Goal: Task Accomplishment & Management: Manage account settings

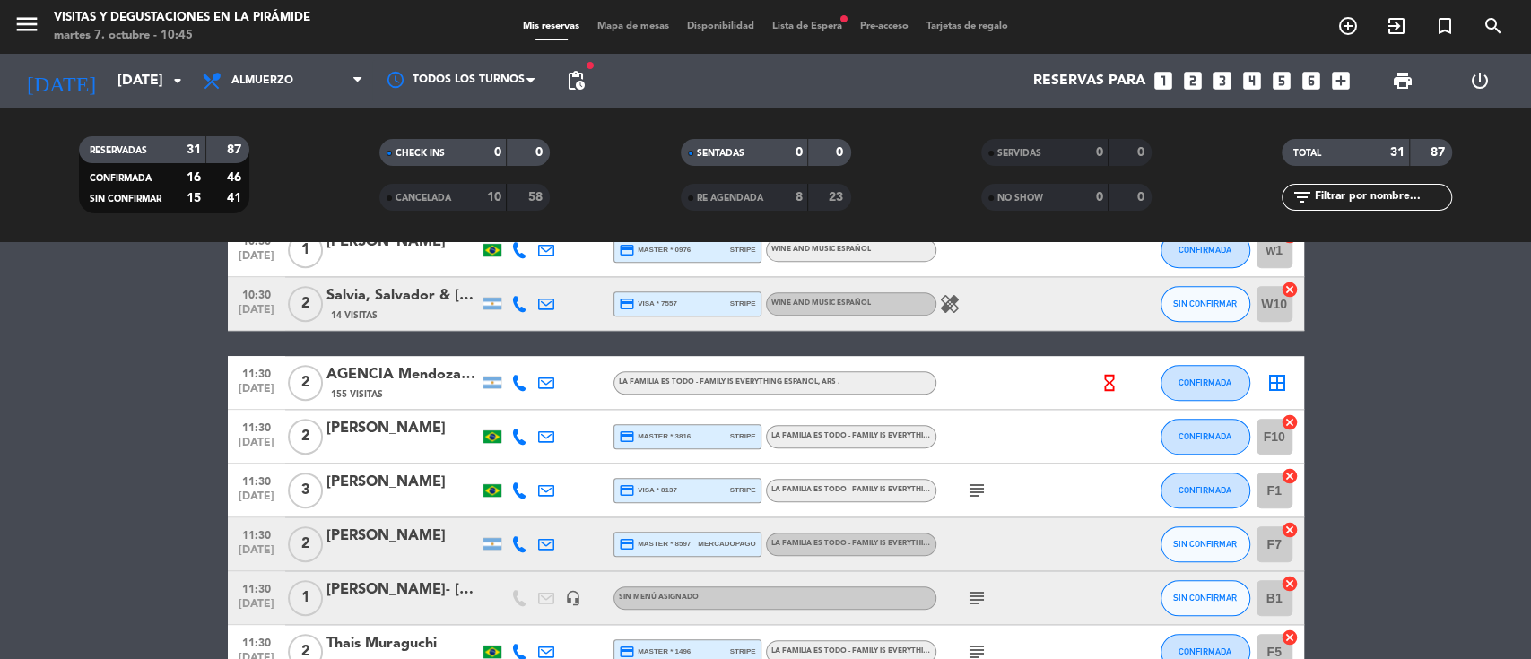
scroll to position [837, 0]
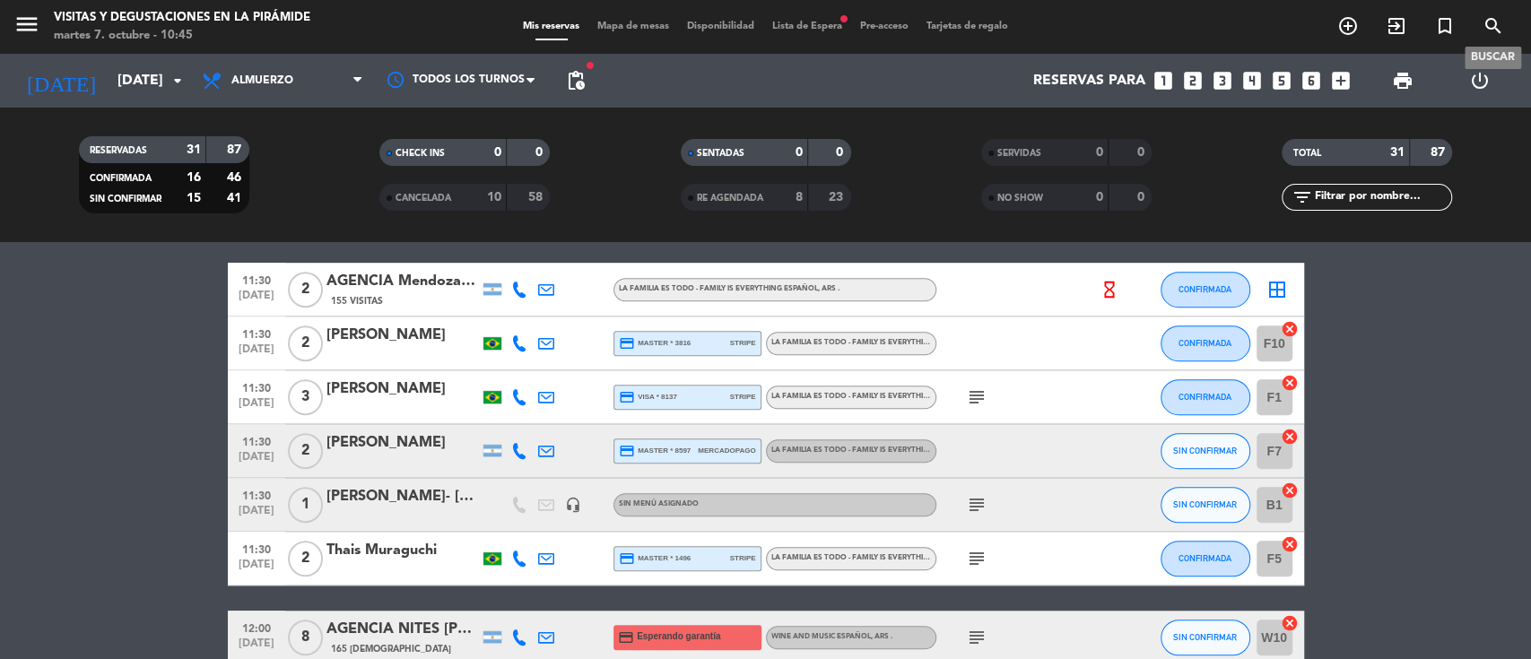
click at [1492, 24] on icon "search" at bounding box center [1493, 26] width 22 height 22
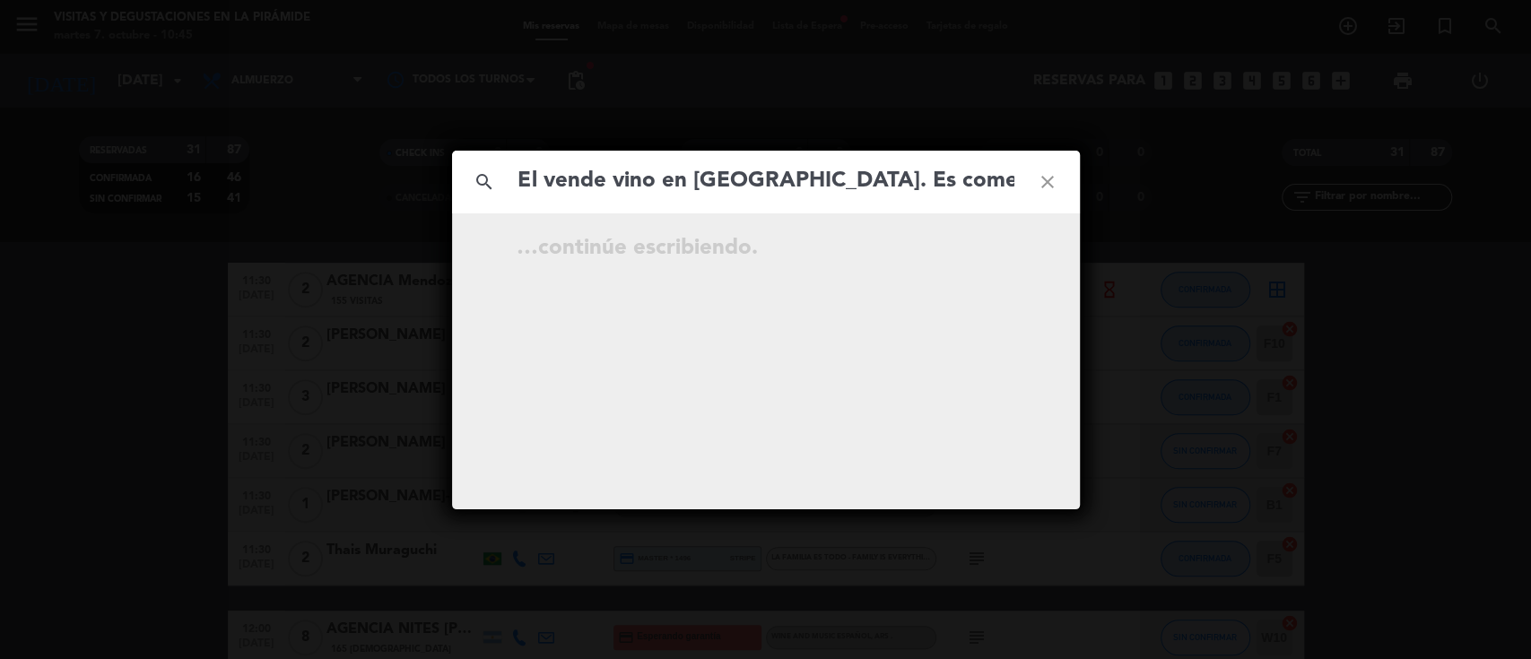
scroll to position [0, 76]
type input "El vende vino en [GEOGRAPHIC_DATA]. Es comercial por una Bidega acá"
click at [1050, 180] on icon "close" at bounding box center [1047, 182] width 65 height 65
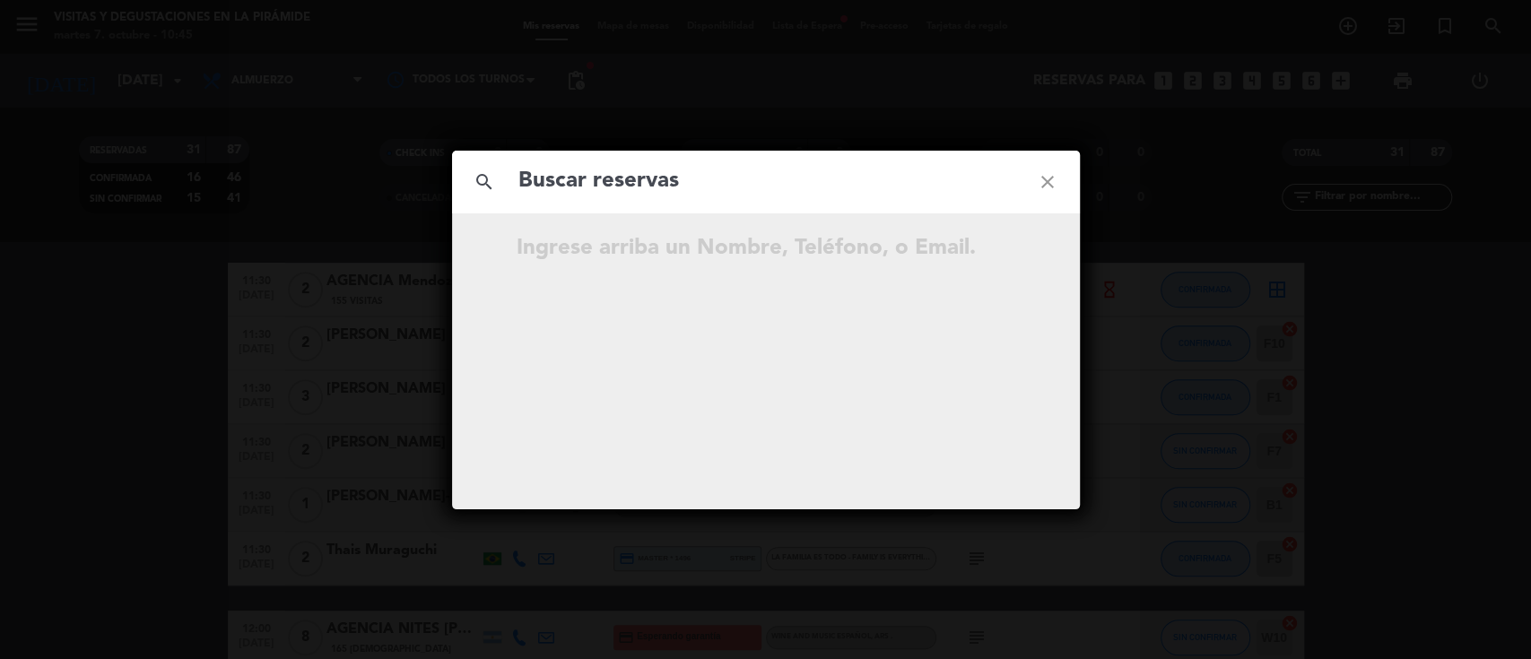
paste input "[PERSON_NAME]"
type input "[PERSON_NAME]"
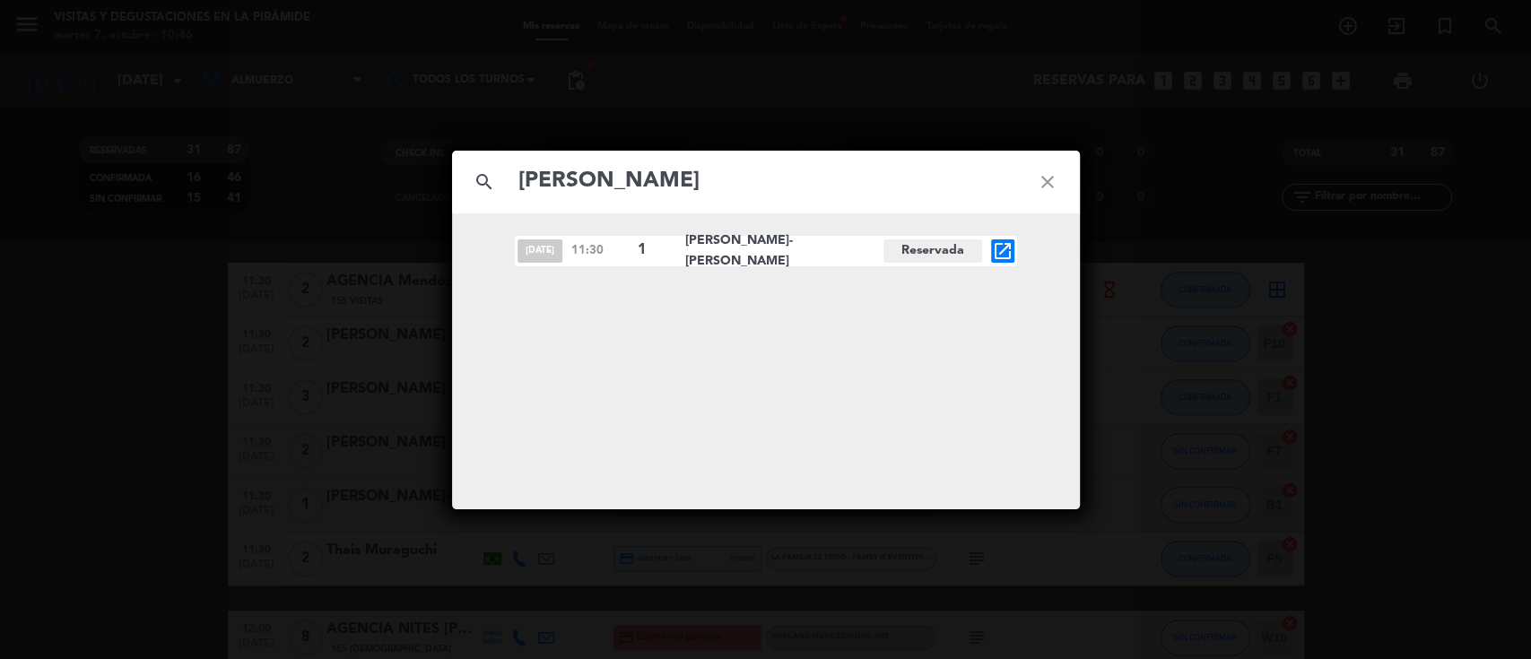
click at [1046, 180] on icon "close" at bounding box center [1047, 182] width 65 height 65
click at [1045, 172] on icon "close" at bounding box center [1047, 182] width 65 height 65
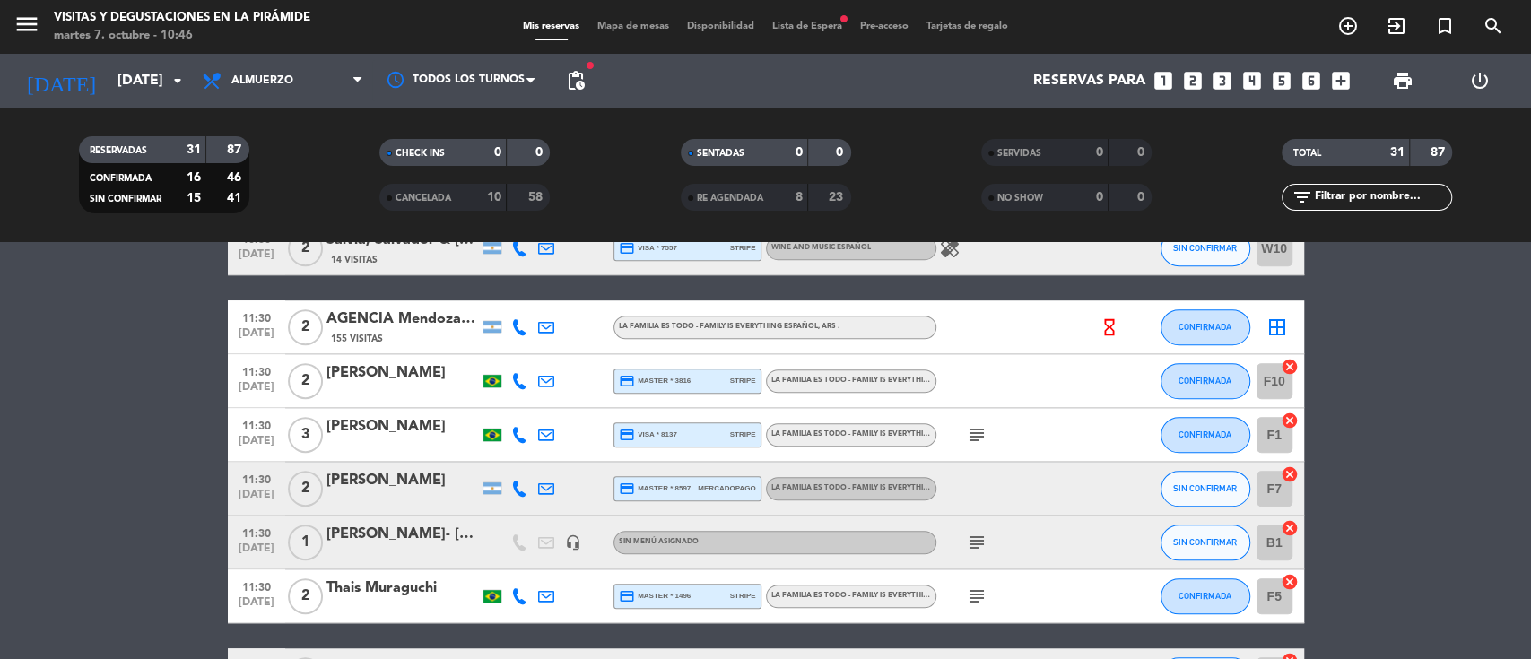
scroll to position [837, 0]
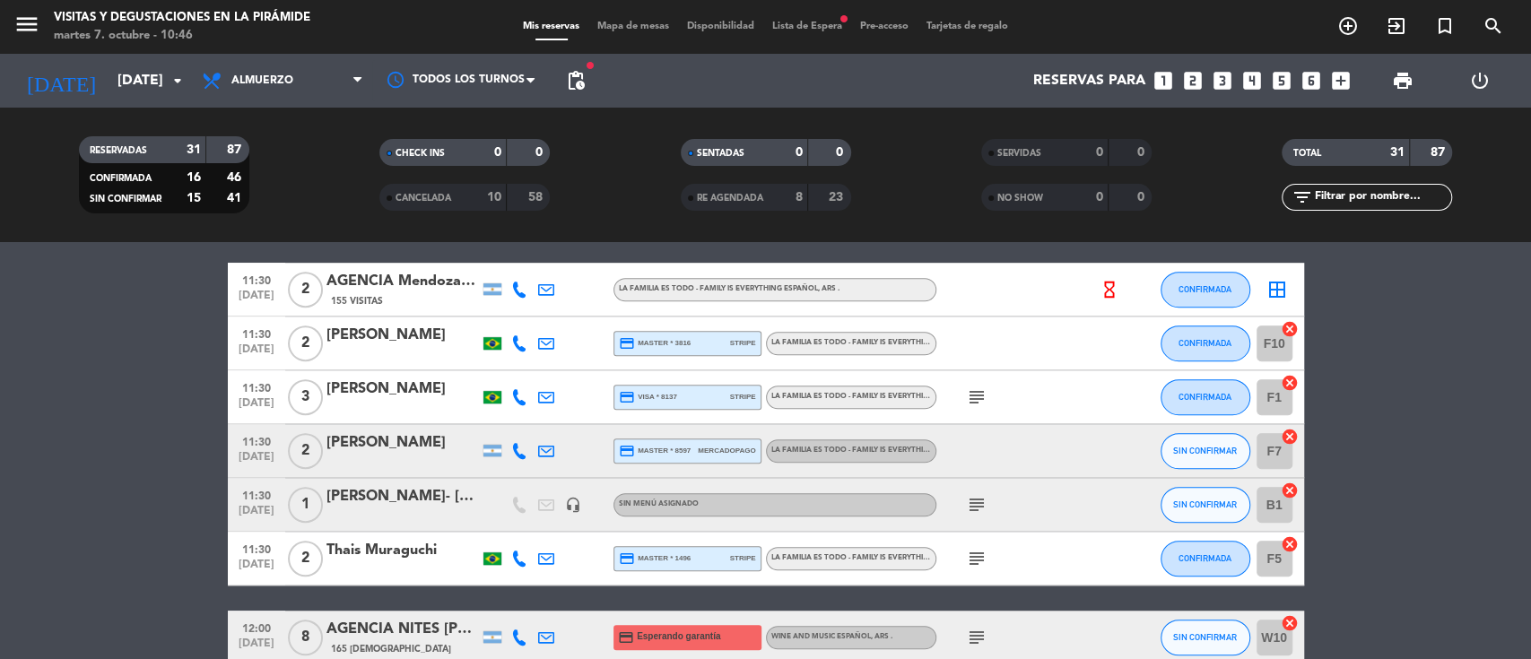
click at [361, 499] on div "[PERSON_NAME]- [PERSON_NAME]" at bounding box center [402, 496] width 152 height 23
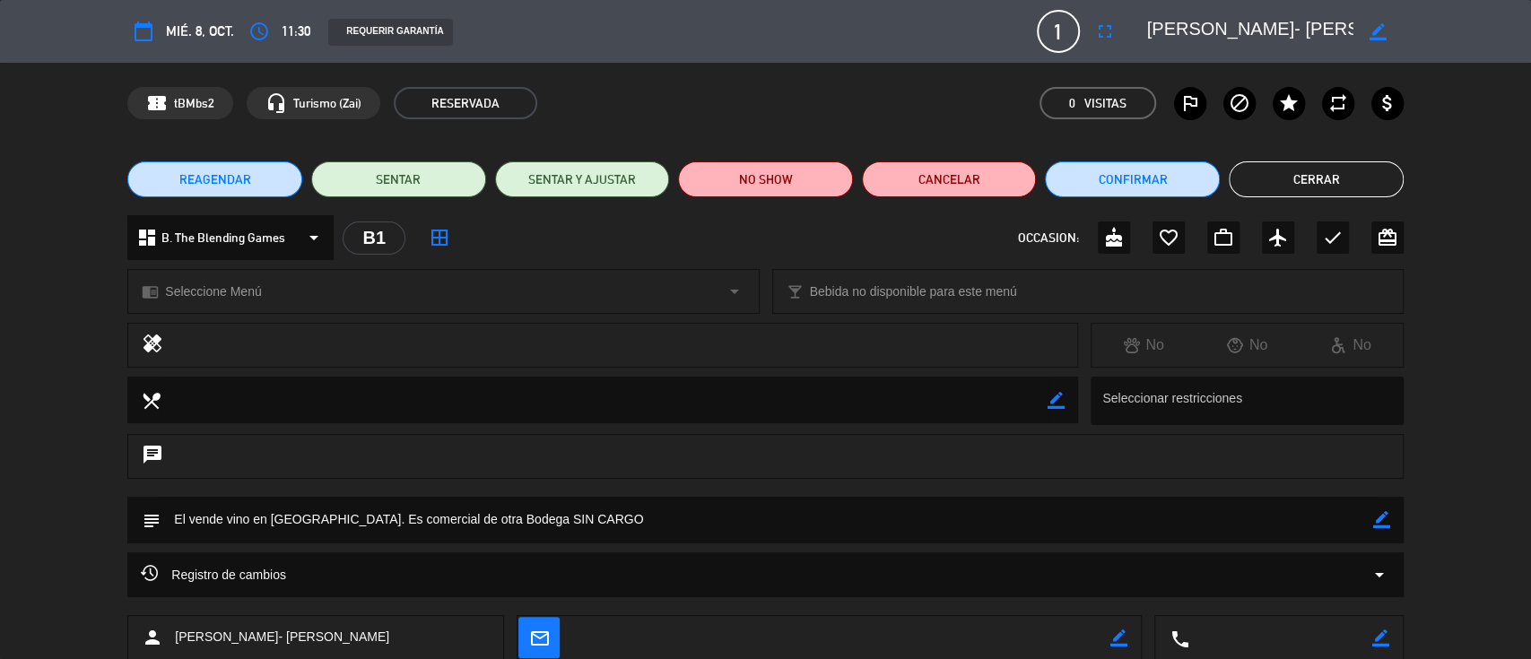
click at [251, 231] on span "B. The Blending Games" at bounding box center [223, 238] width 124 height 21
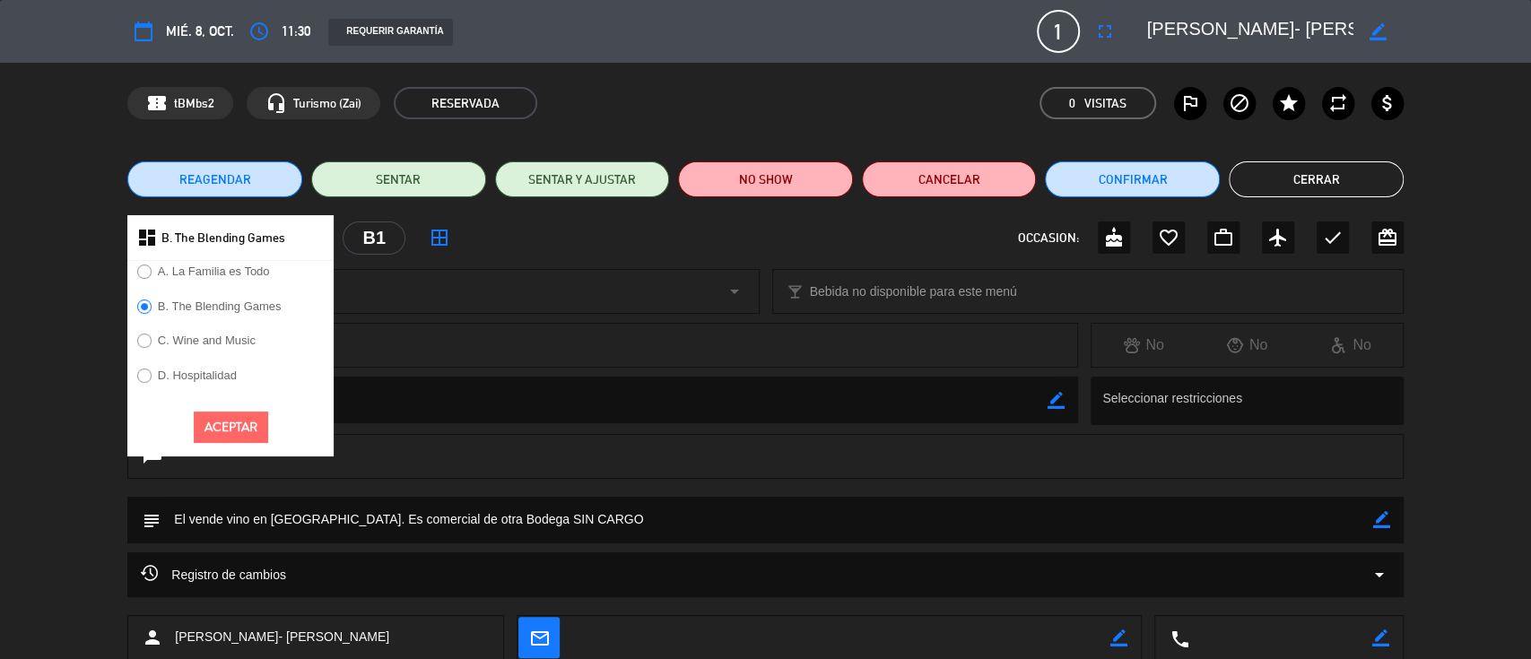
click at [233, 265] on label "A. La Familia es Todo" at bounding box center [214, 271] width 112 height 12
click at [238, 426] on button "Aceptar" at bounding box center [231, 427] width 74 height 31
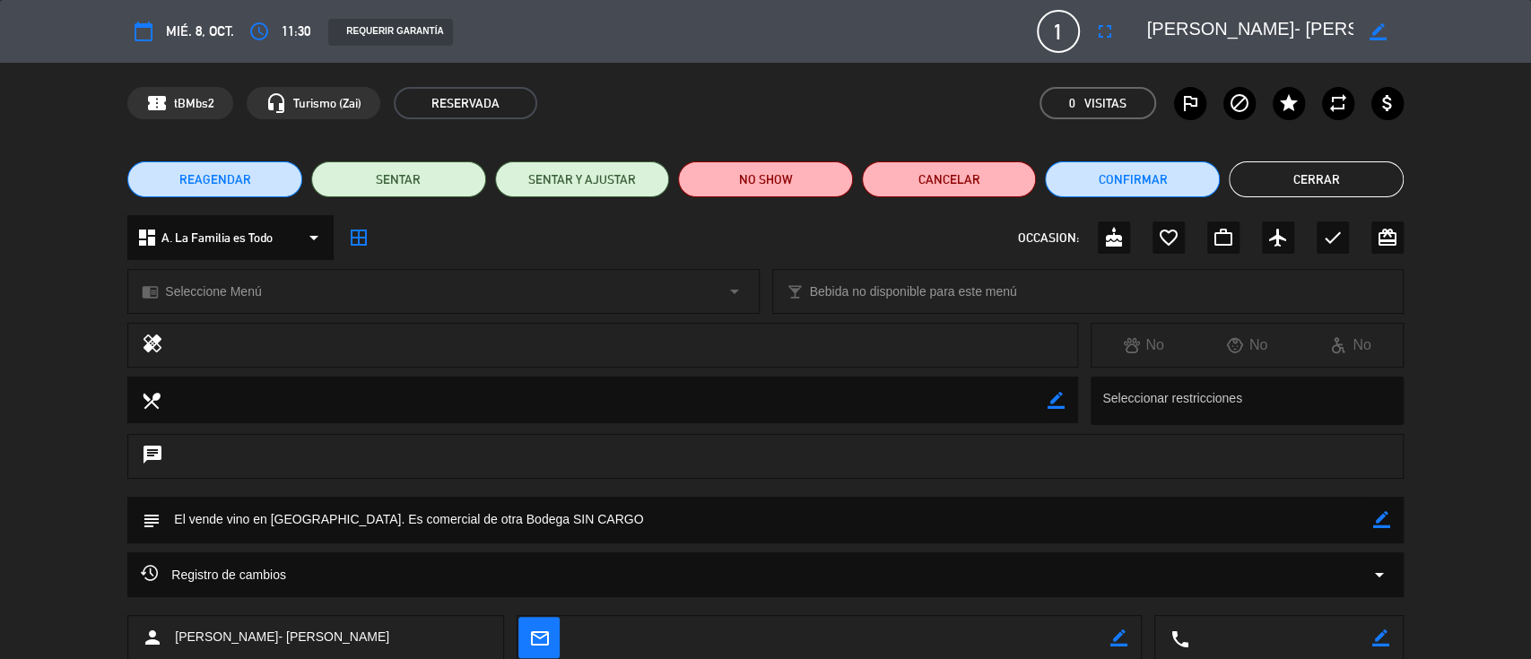
click at [237, 278] on div "chrome_reader_mode Seleccione Menú arrow_drop_down" at bounding box center [442, 291] width 629 height 43
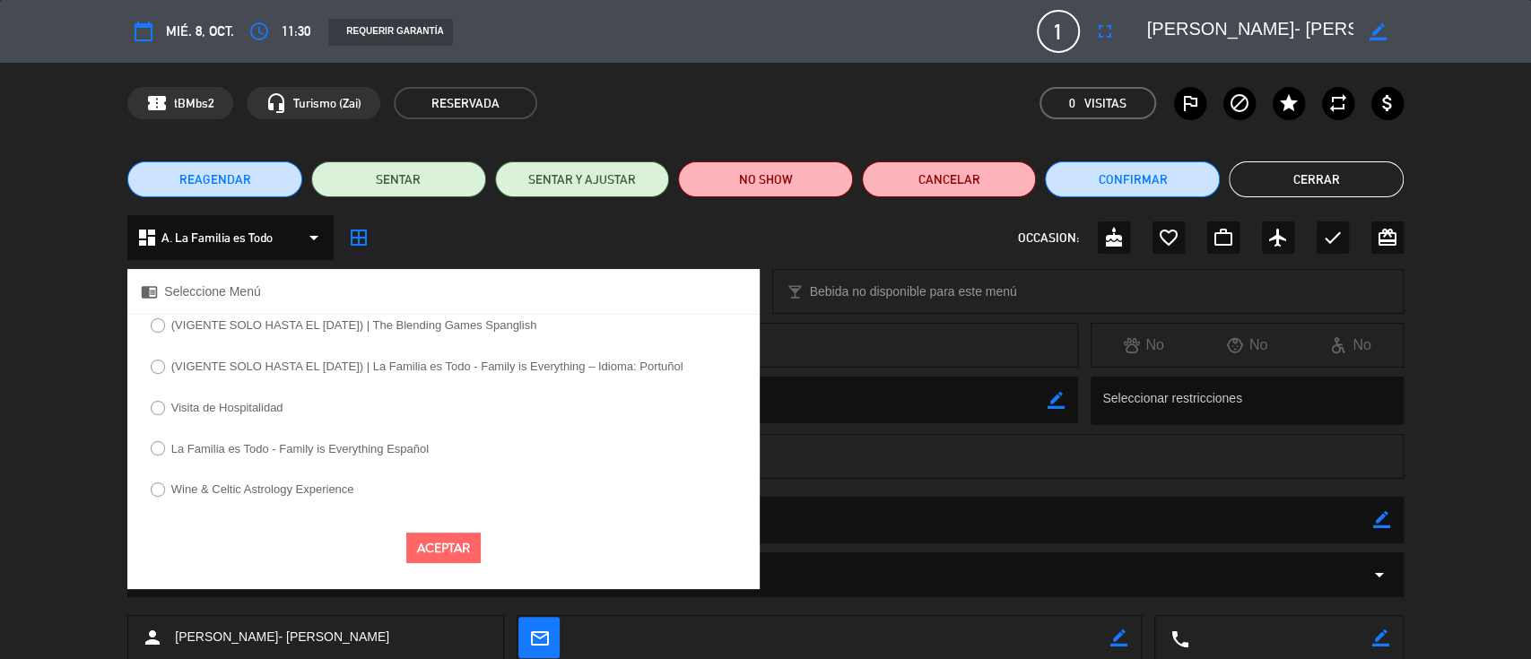
click at [228, 447] on label "La Familia es Todo - Family is Everything Español" at bounding box center [299, 449] width 257 height 12
click at [430, 542] on button "Aceptar" at bounding box center [443, 548] width 74 height 31
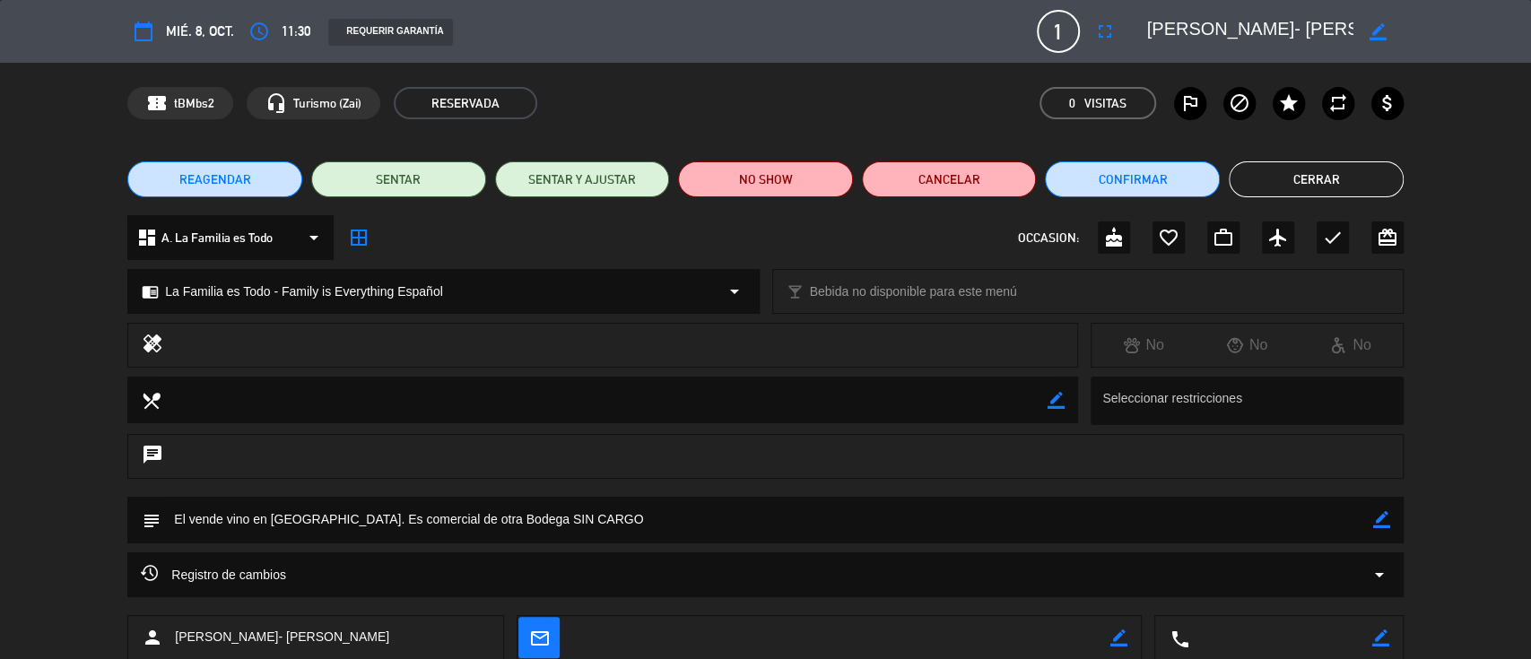
click at [1261, 183] on button "Cerrar" at bounding box center [1315, 179] width 175 height 36
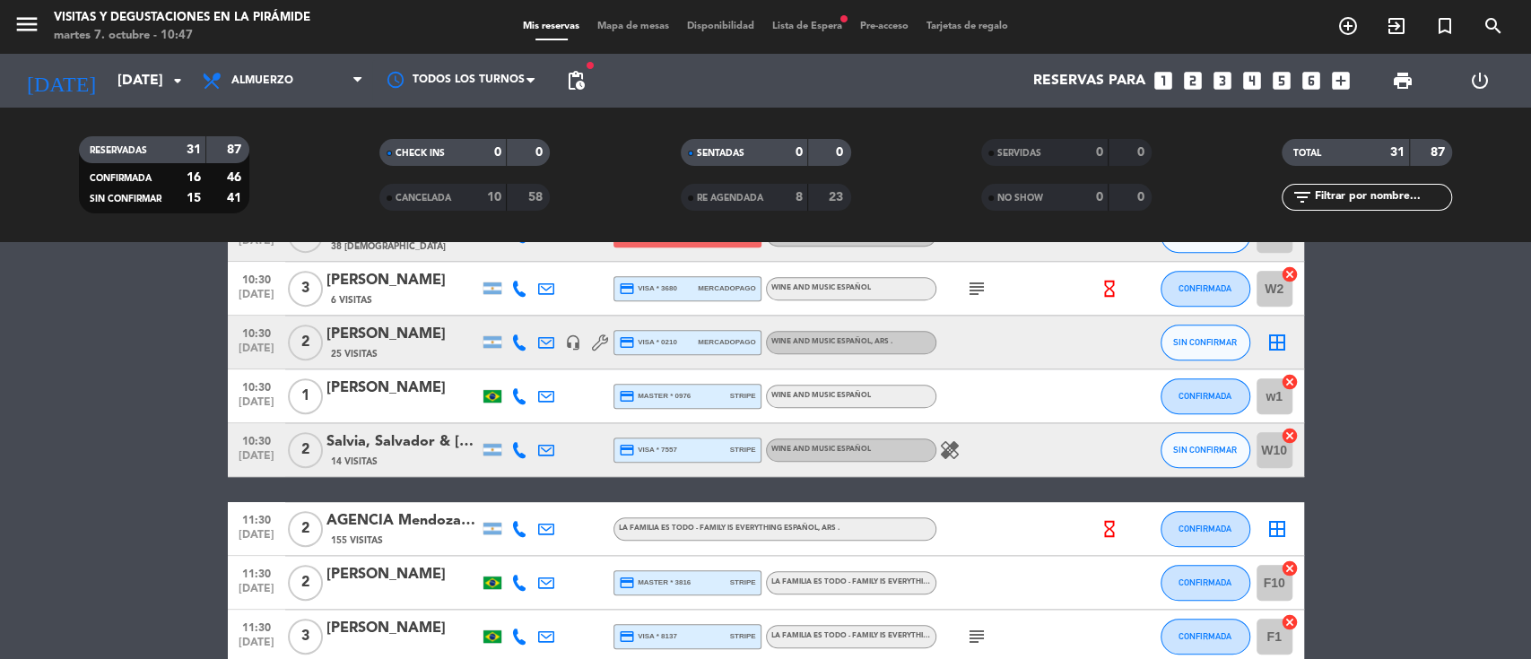
scroll to position [359, 0]
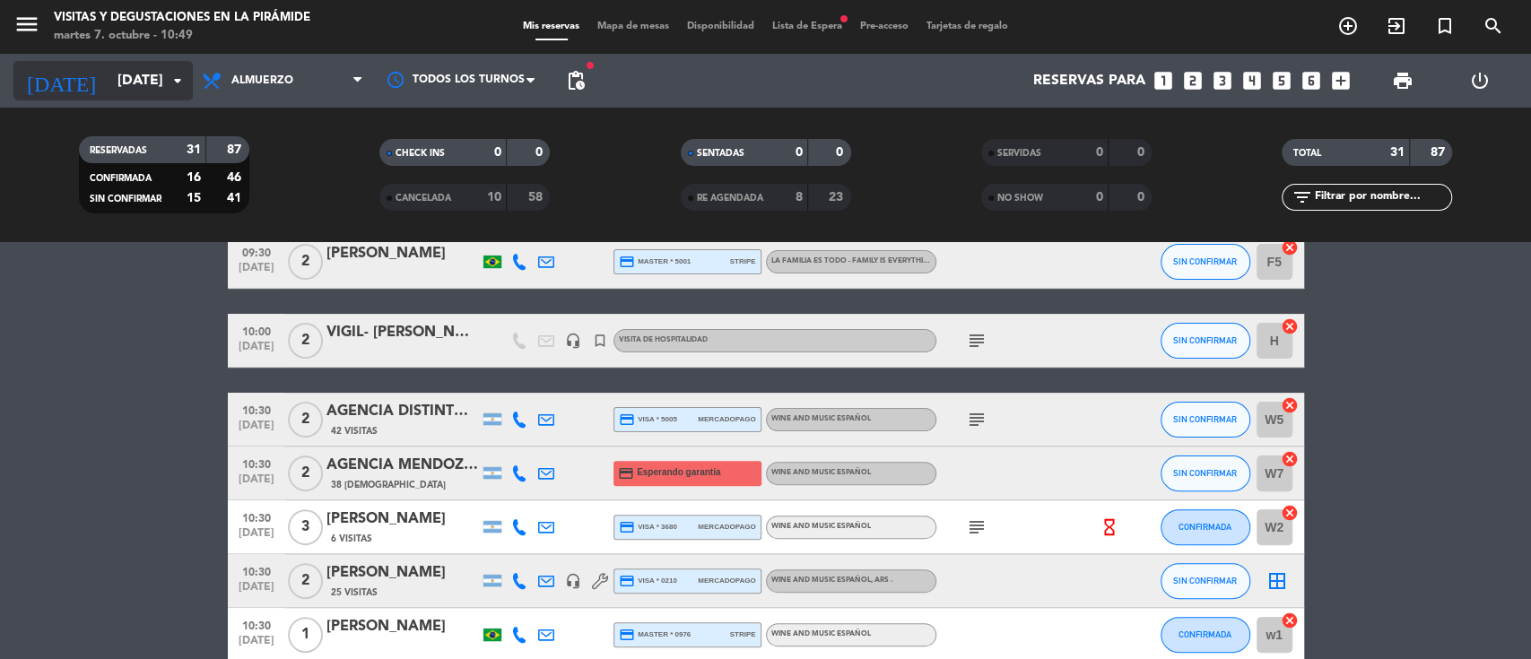
click at [112, 82] on input "[DATE]" at bounding box center [202, 81] width 189 height 35
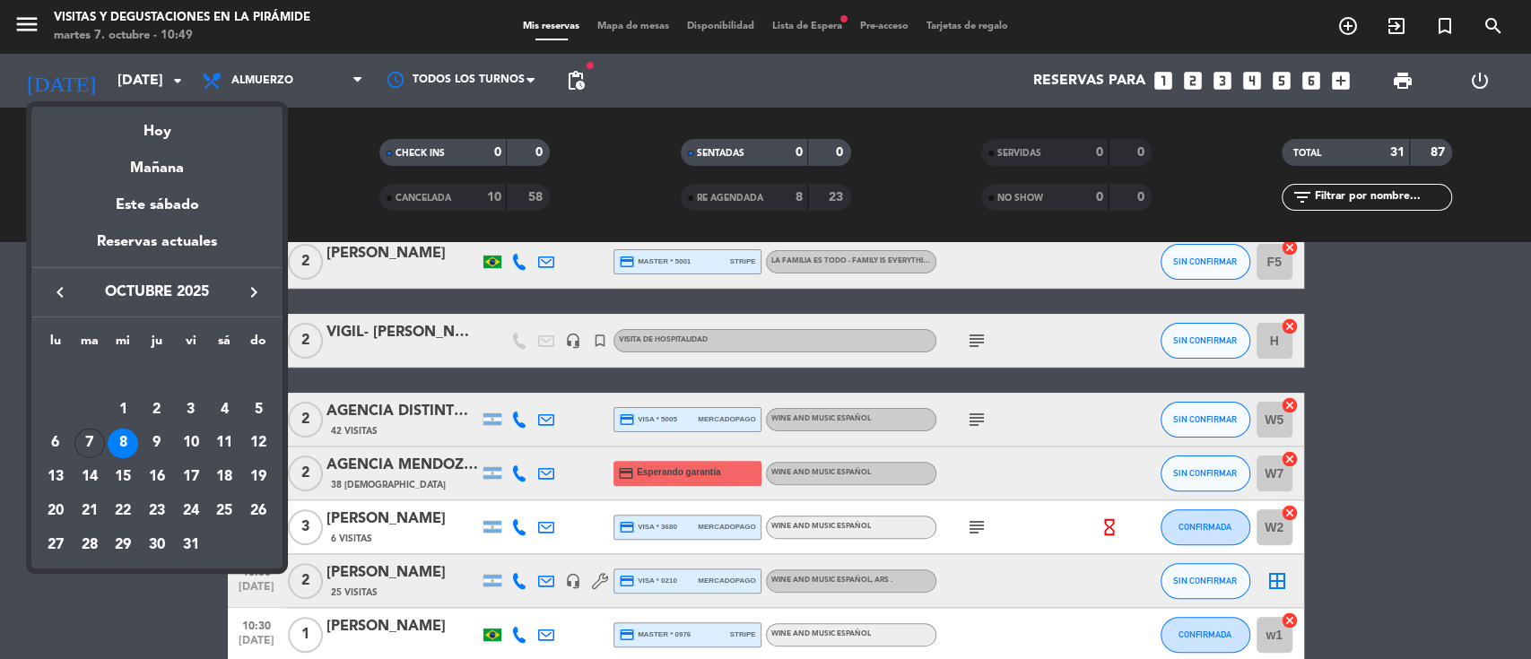
drag, startPoint x: 93, startPoint y: 542, endPoint x: 105, endPoint y: 541, distance: 11.7
click at [92, 542] on div "28" at bounding box center [89, 545] width 30 height 30
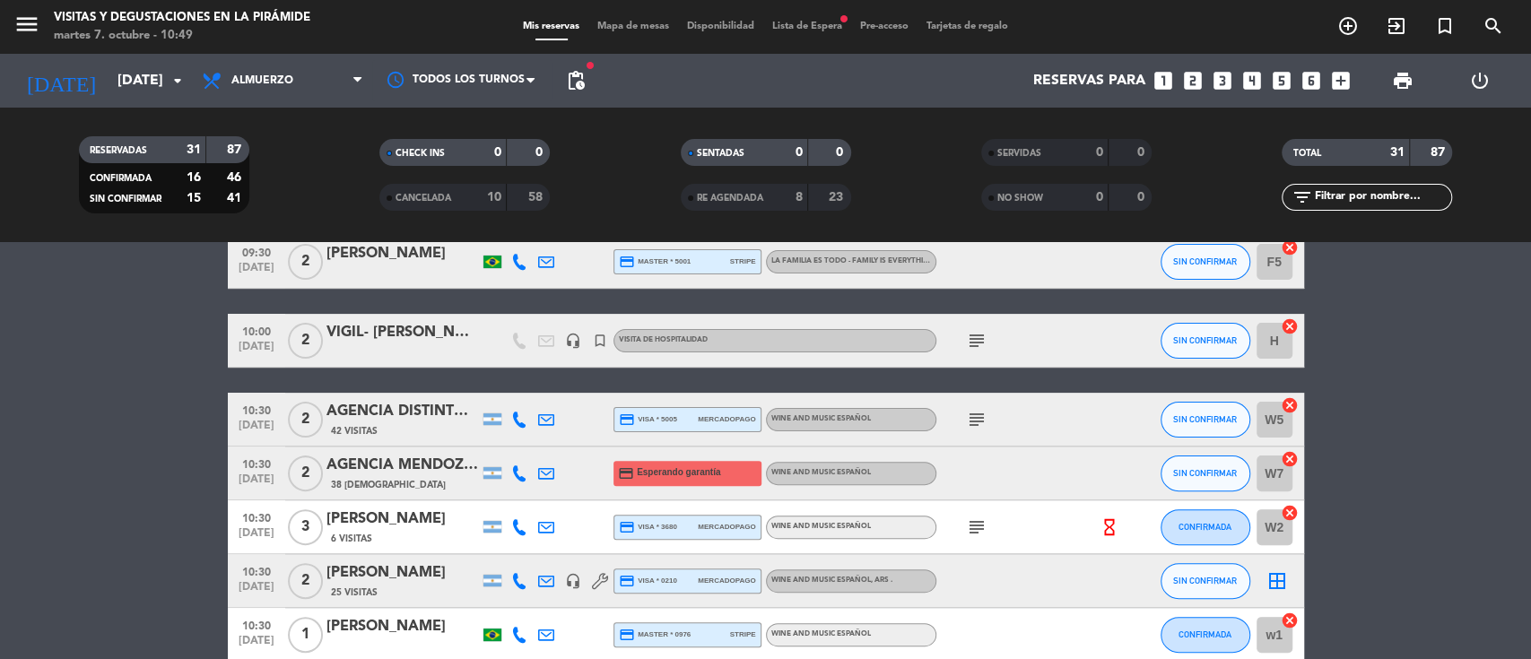
type input "[DATE]"
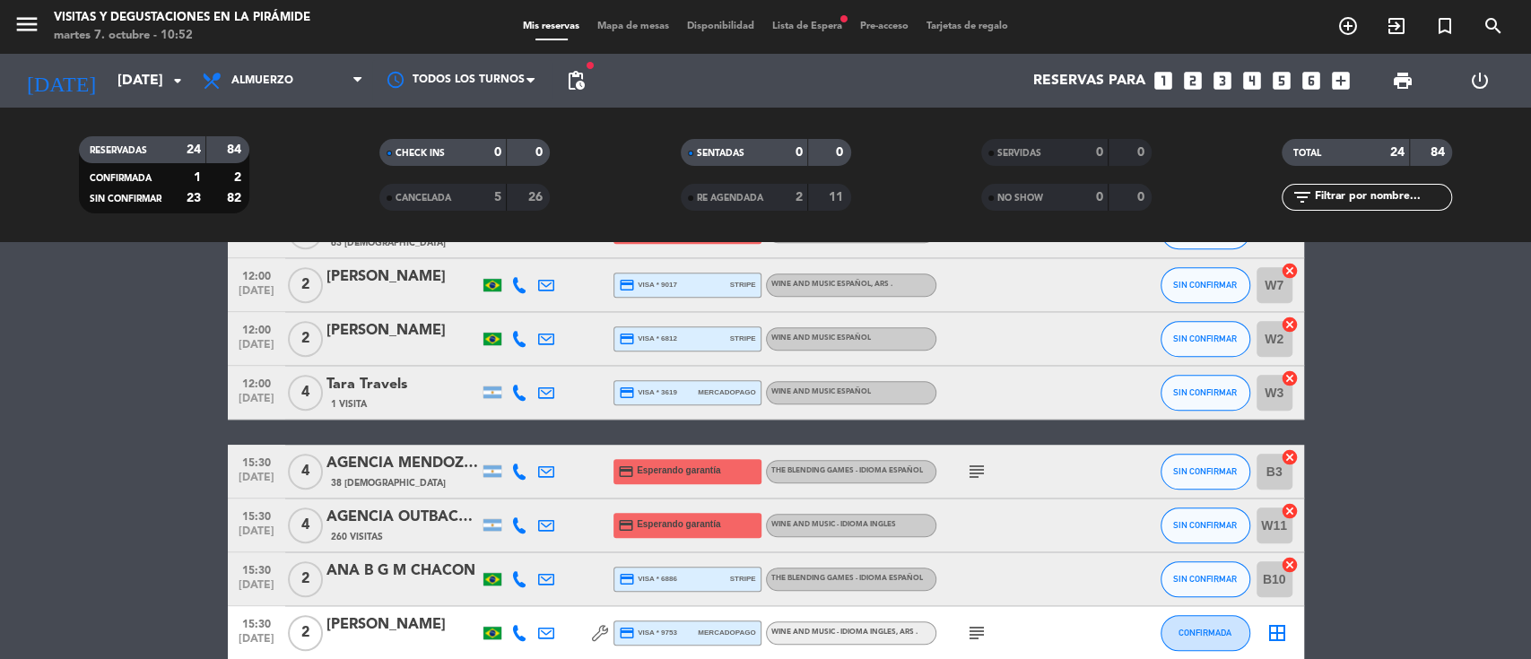
scroll to position [693, 0]
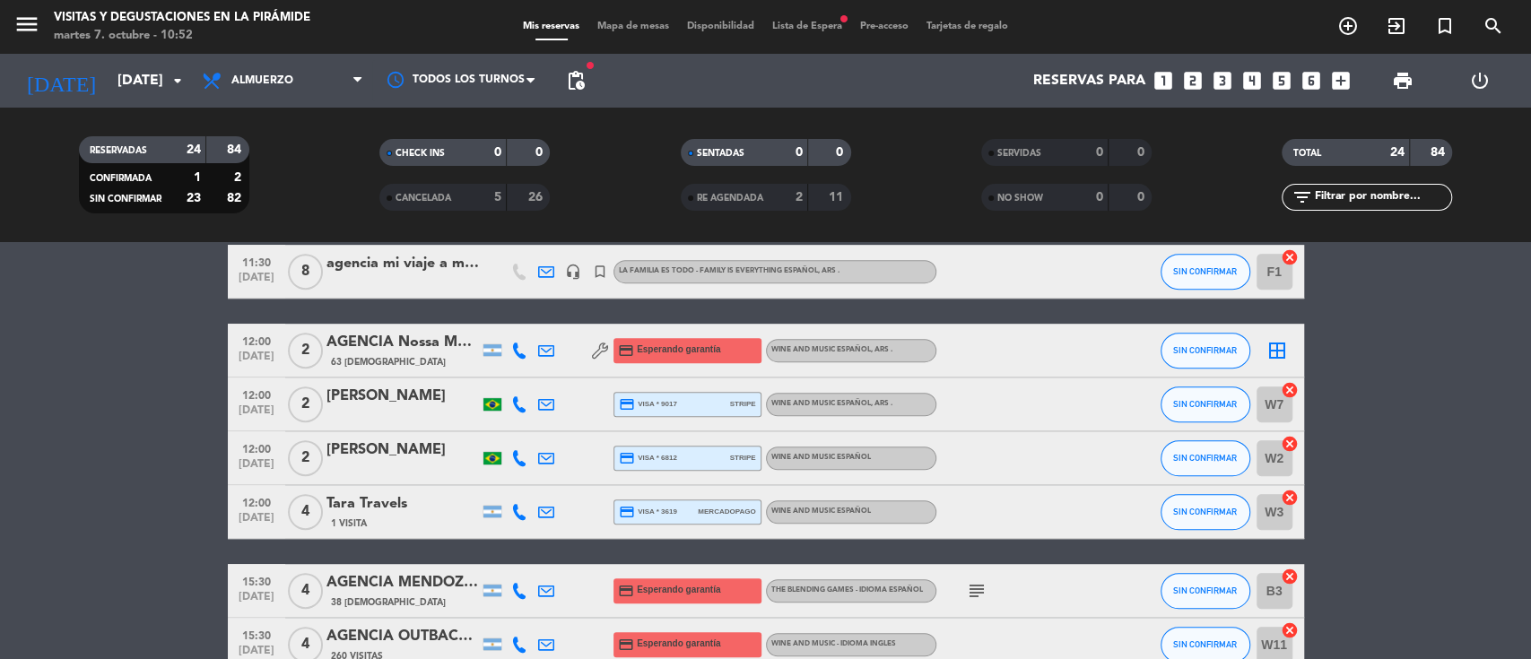
click at [437, 197] on span "CANCELADA" at bounding box center [423, 198] width 56 height 9
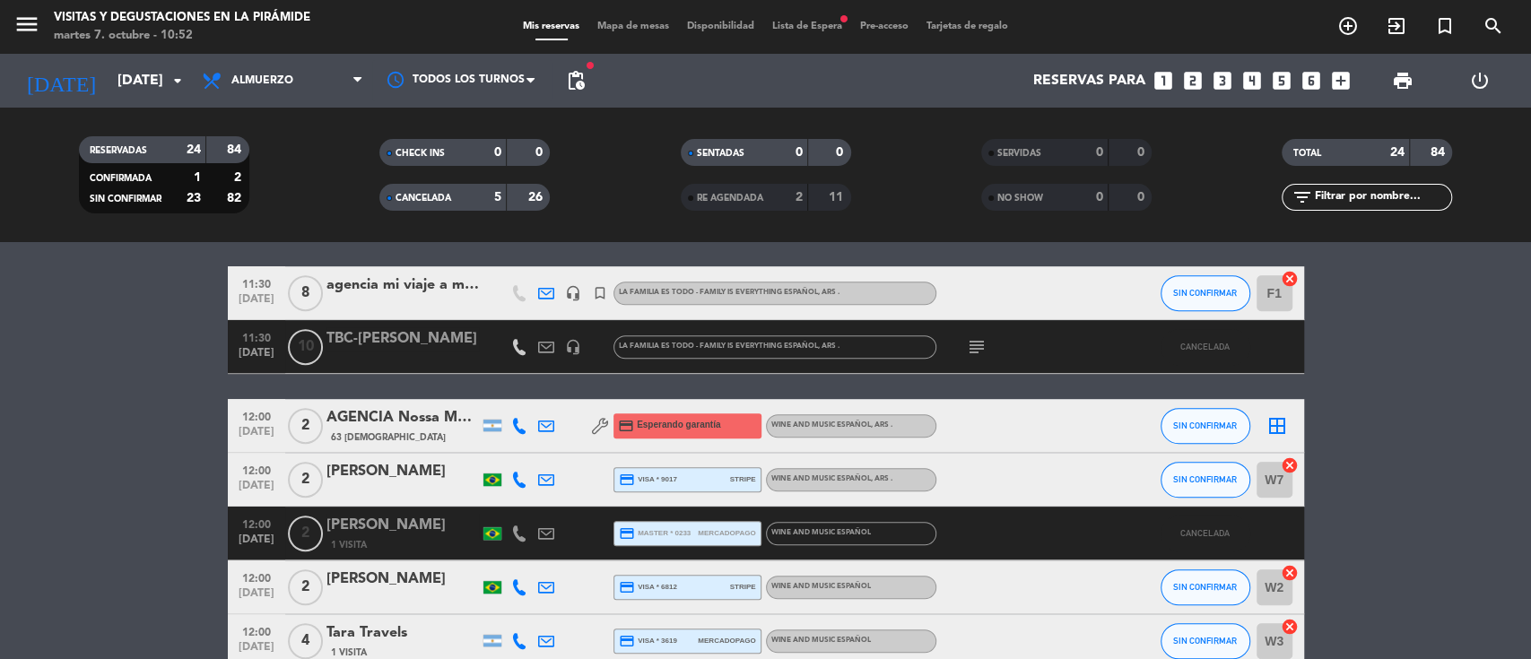
scroll to position [812, 0]
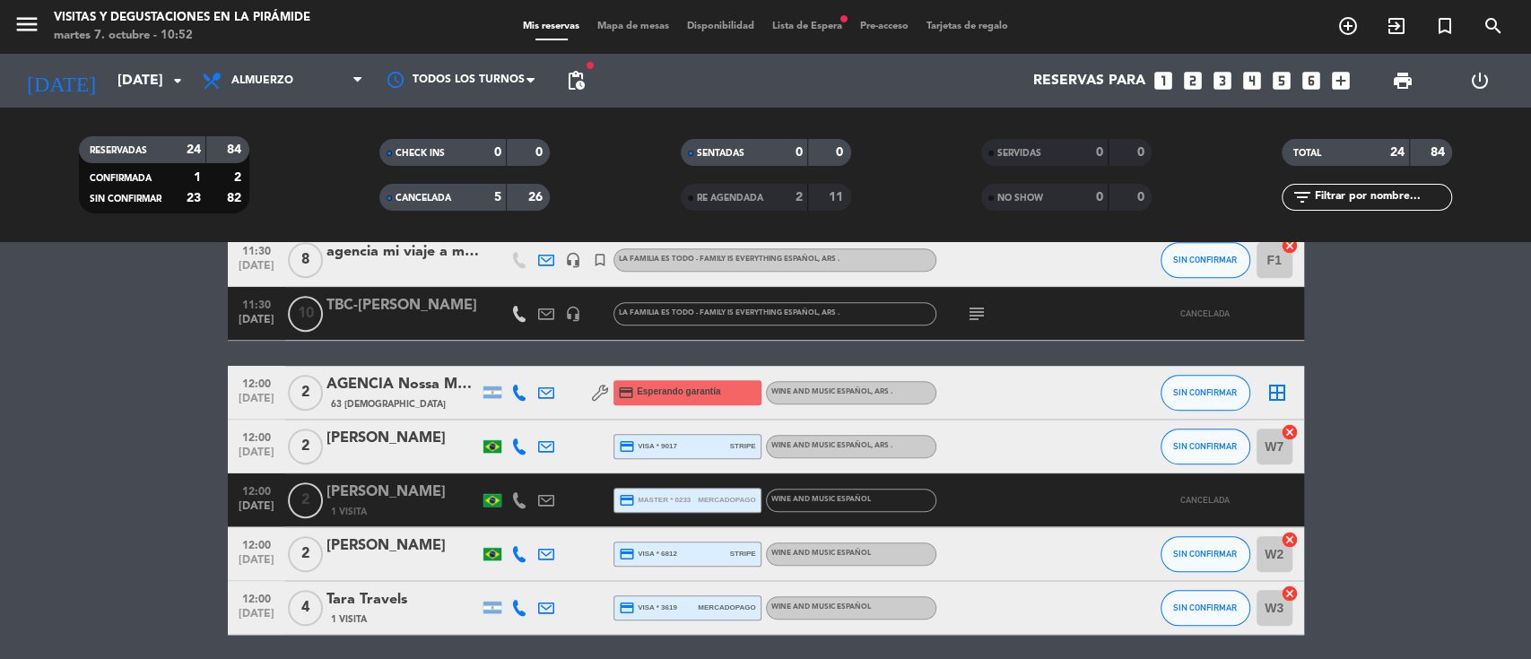
click at [451, 195] on span "CANCELADA" at bounding box center [423, 198] width 56 height 9
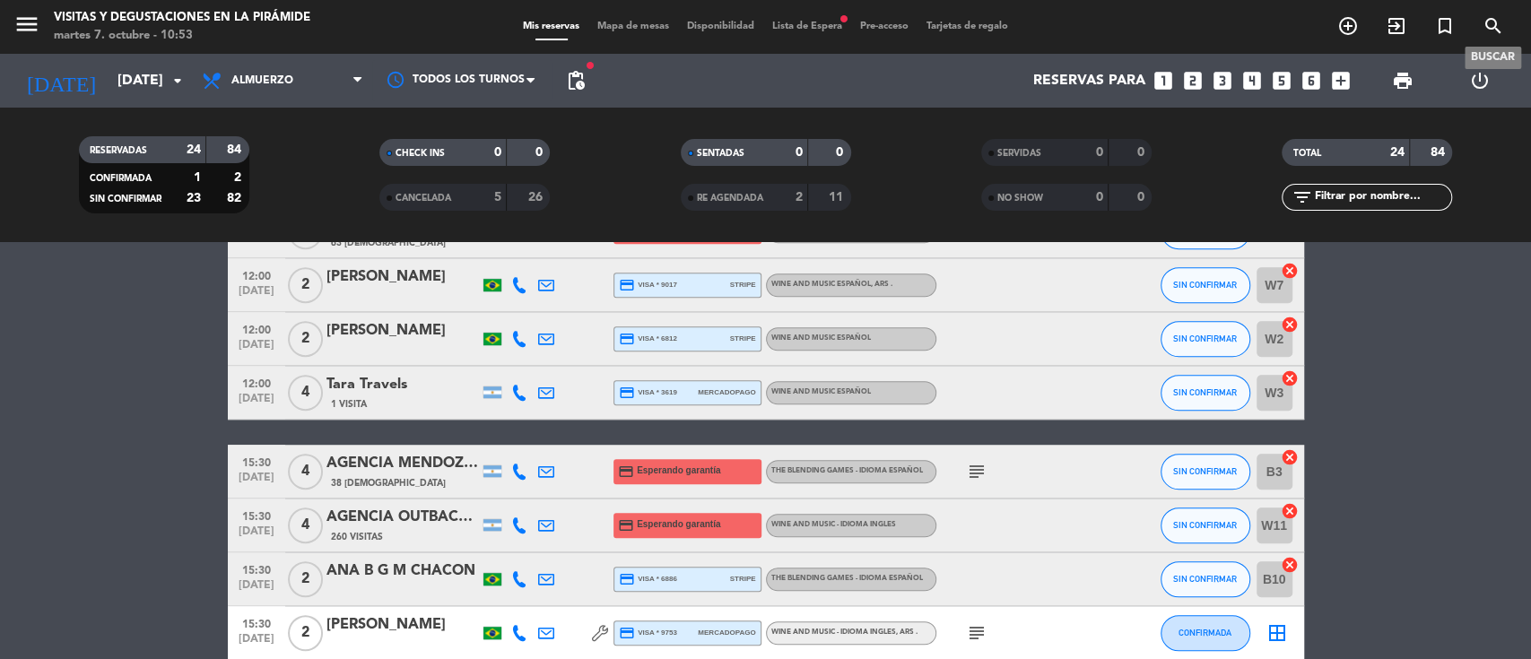
click at [1496, 22] on icon "search" at bounding box center [1493, 26] width 22 height 22
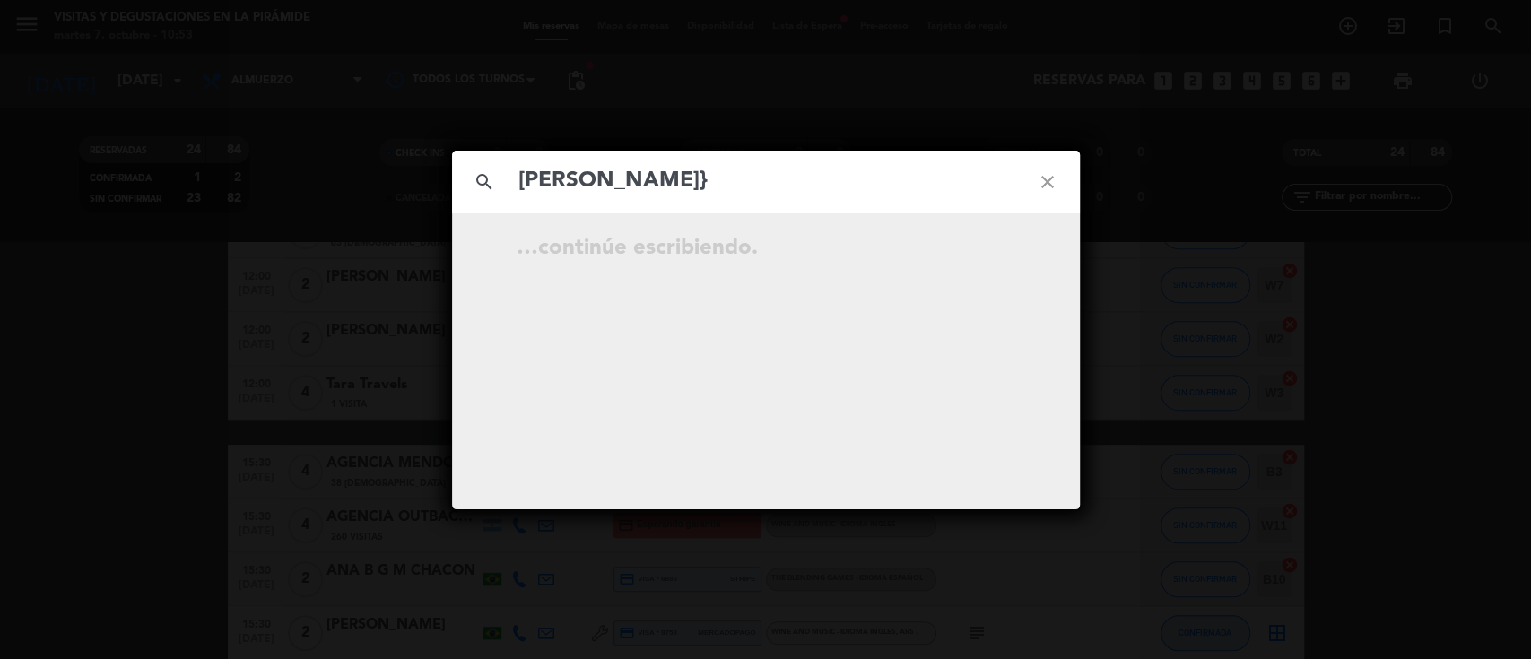
type input "[PERSON_NAME]"
click at [1009, 247] on icon "open_in_new" at bounding box center [1003, 251] width 22 height 22
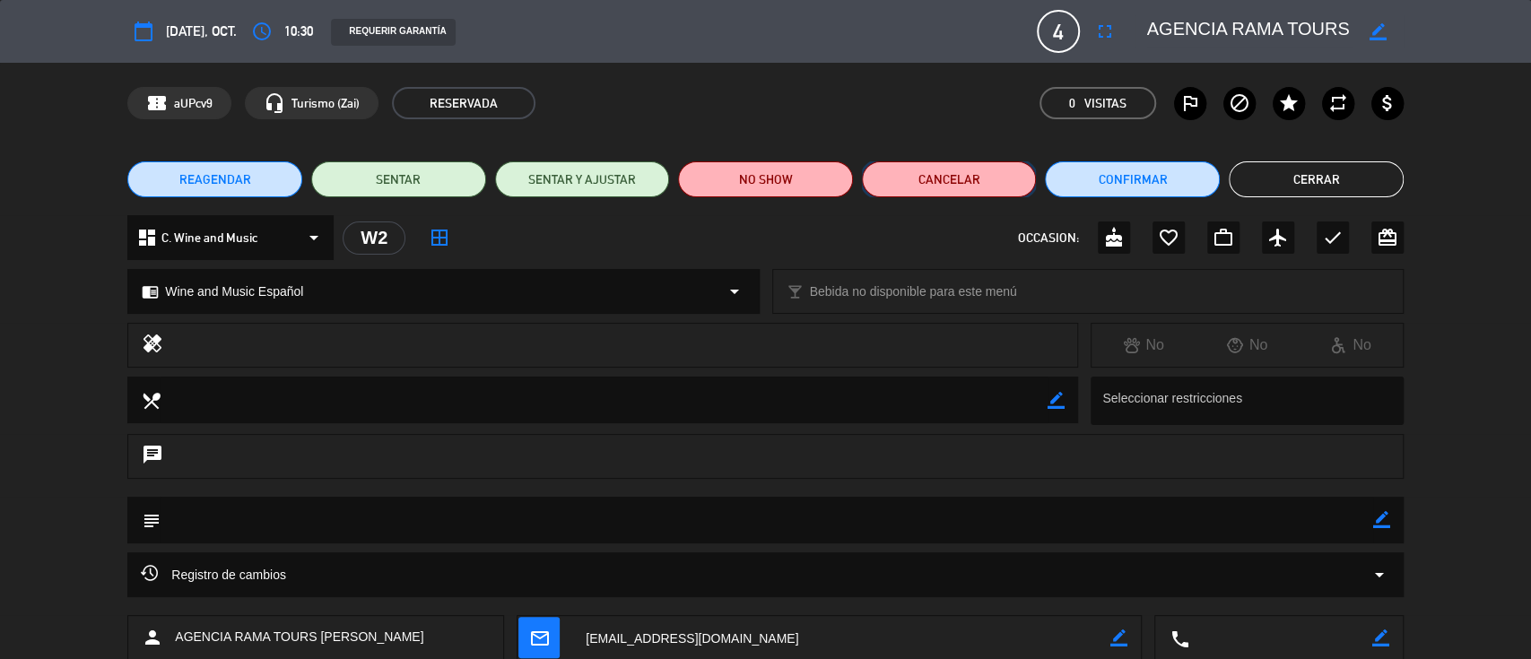
click at [921, 179] on button "Cancelar" at bounding box center [949, 179] width 175 height 36
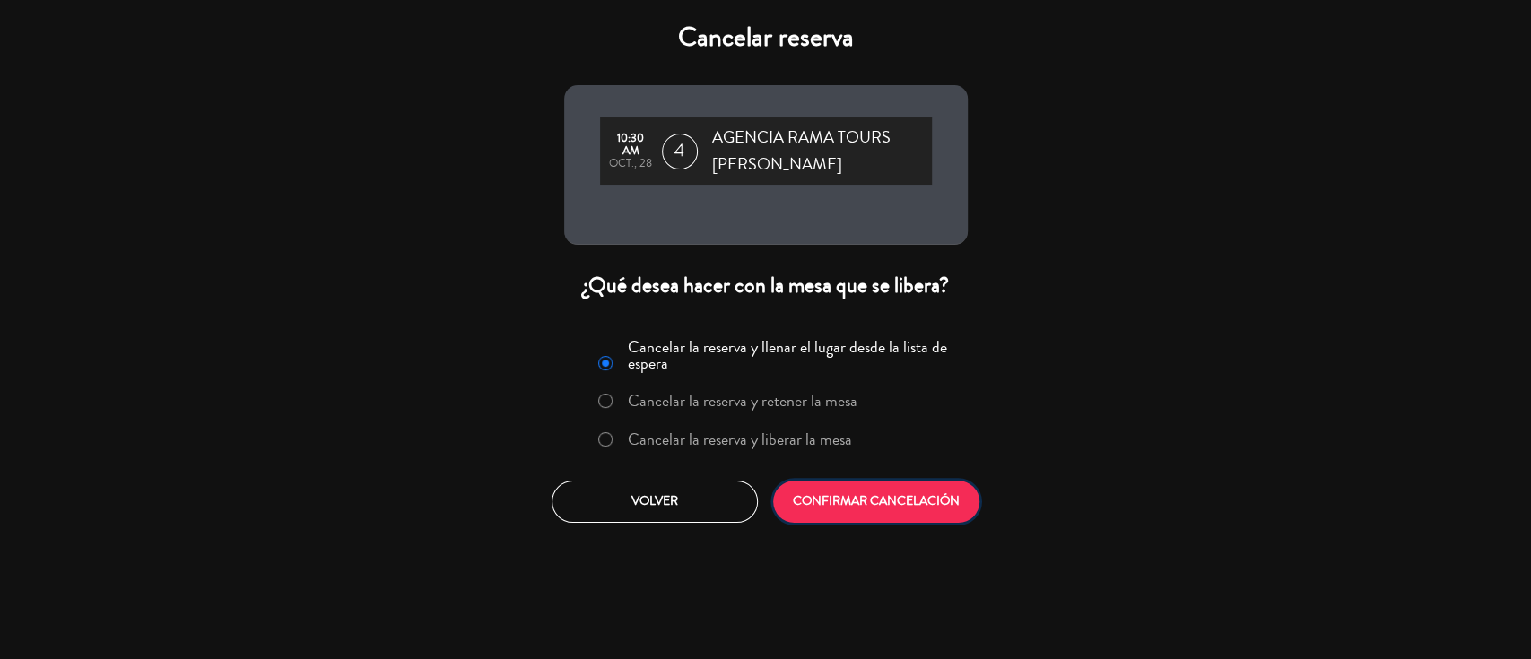
click at [837, 499] on button "CONFIRMAR CANCELACIÓN" at bounding box center [876, 502] width 206 height 42
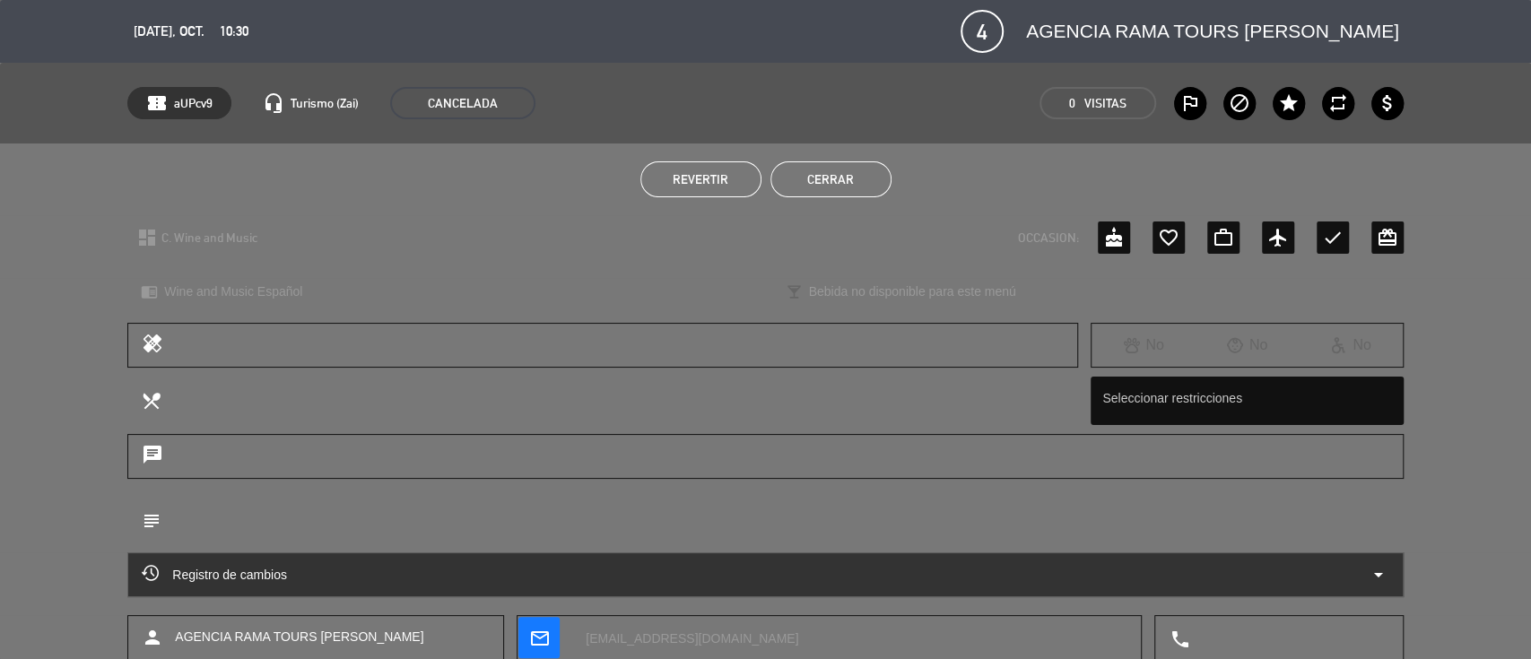
click at [855, 182] on button "Cerrar" at bounding box center [830, 179] width 121 height 36
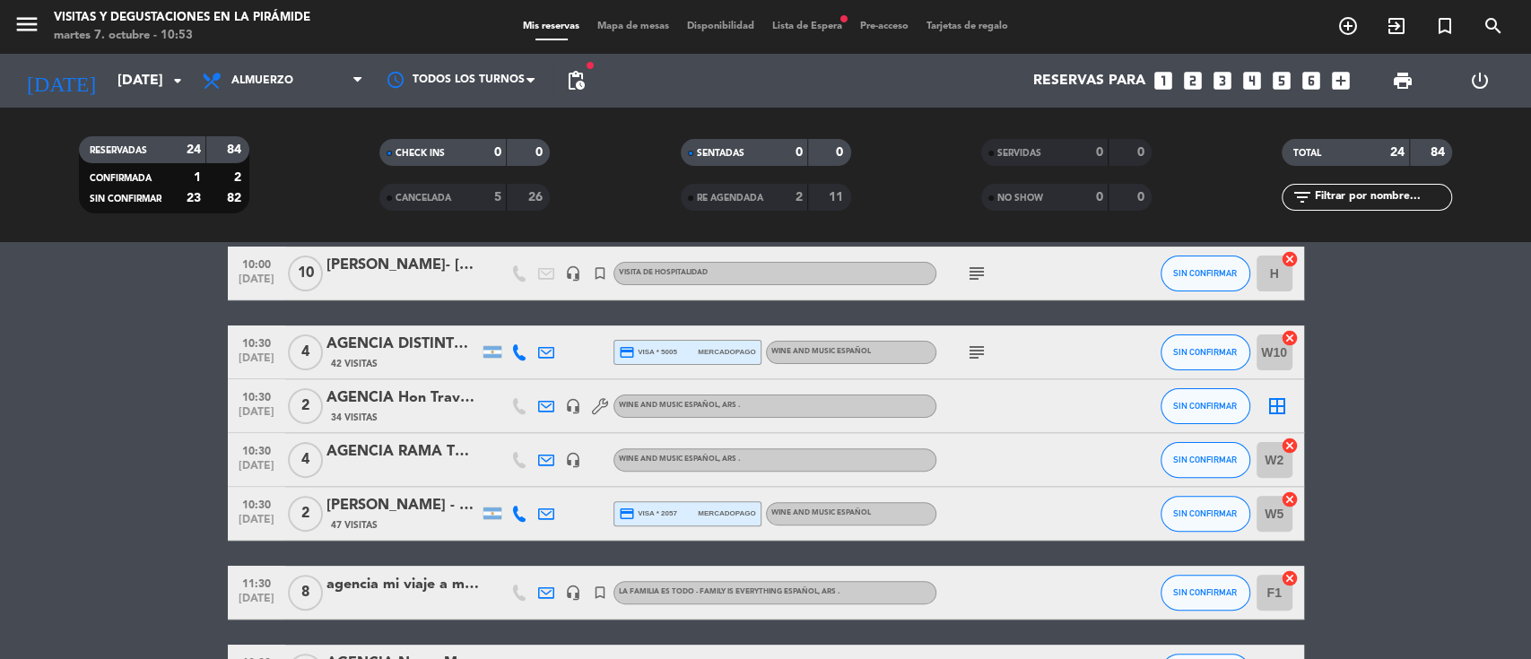
scroll to position [334, 0]
